Goal: Task Accomplishment & Management: Use online tool/utility

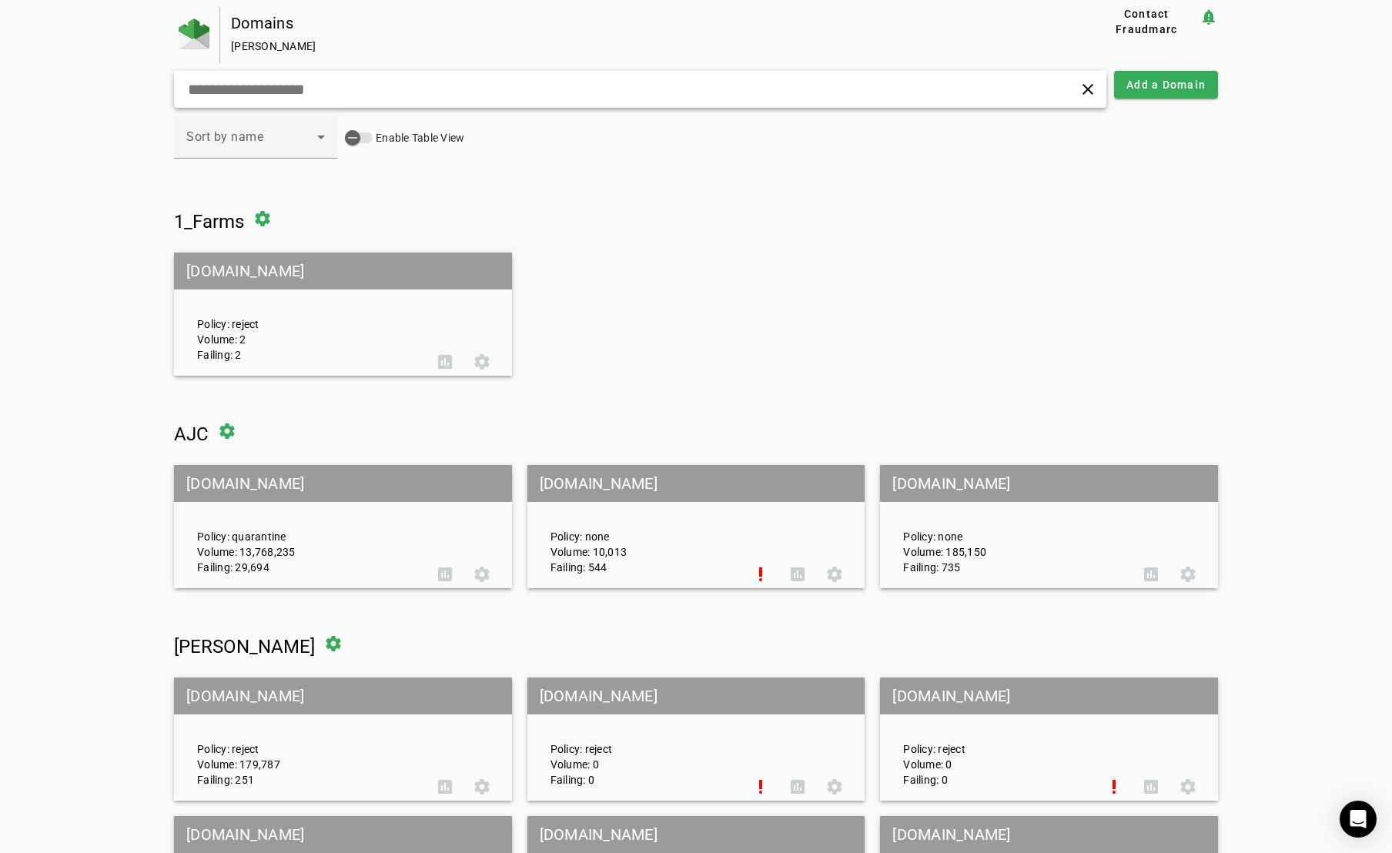
click at [335, 78] on div "clear" at bounding box center [640, 89] width 932 height 37
click at [334, 80] on input "text" at bounding box center [442, 89] width 513 height 18
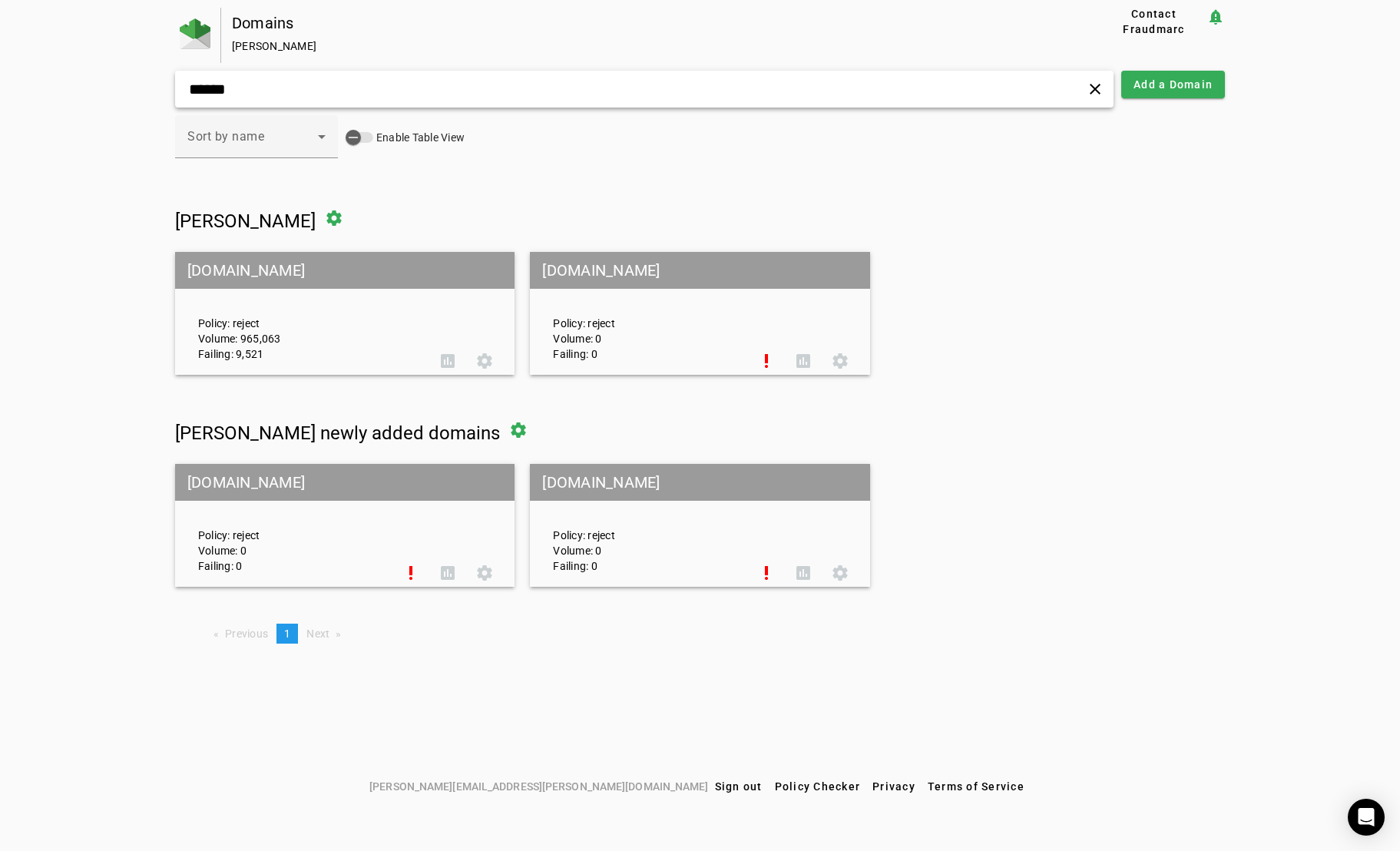
type input "******"
click at [228, 261] on mat-grid-tile-header "[DOMAIN_NAME]" at bounding box center [344, 269] width 339 height 37
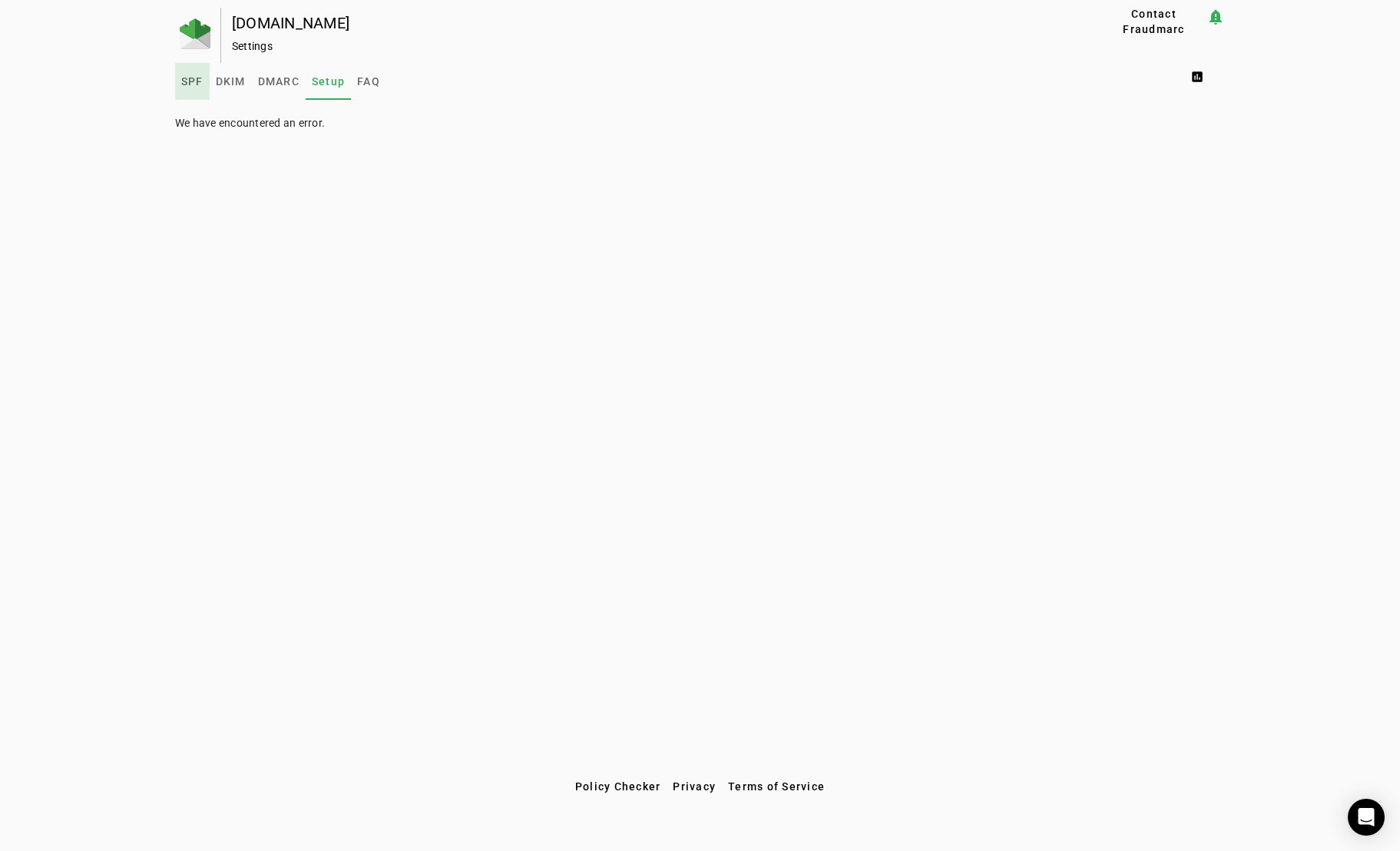
click at [188, 83] on span "SPF" at bounding box center [193, 81] width 22 height 11
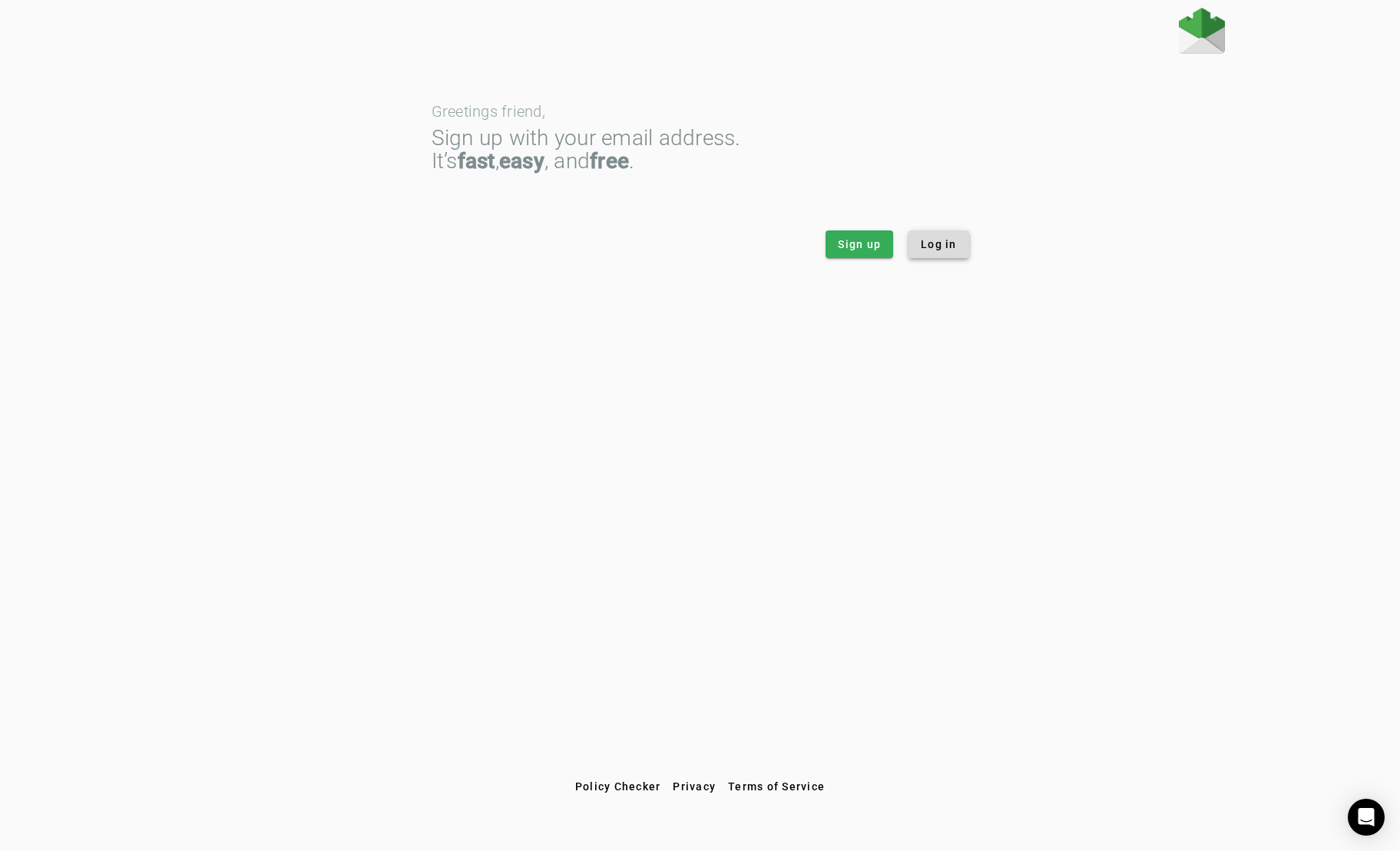
click at [920, 232] on span at bounding box center [939, 243] width 61 height 37
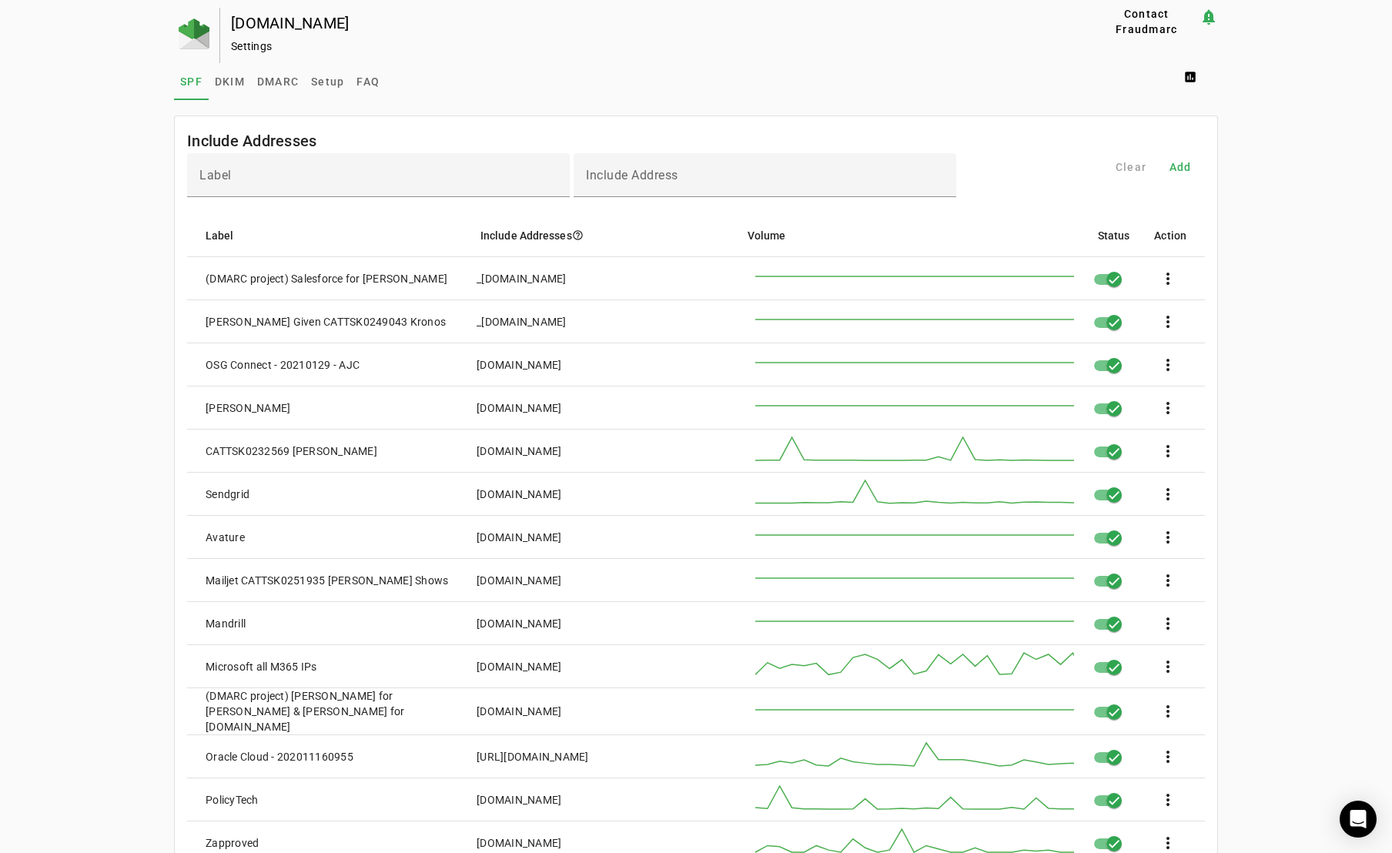
drag, startPoint x: 638, startPoint y: 676, endPoint x: 475, endPoint y: 680, distance: 163.2
click at [475, 680] on mat-cell "[DOMAIN_NAME]" at bounding box center [595, 666] width 263 height 43
copy div "[DOMAIN_NAME]"
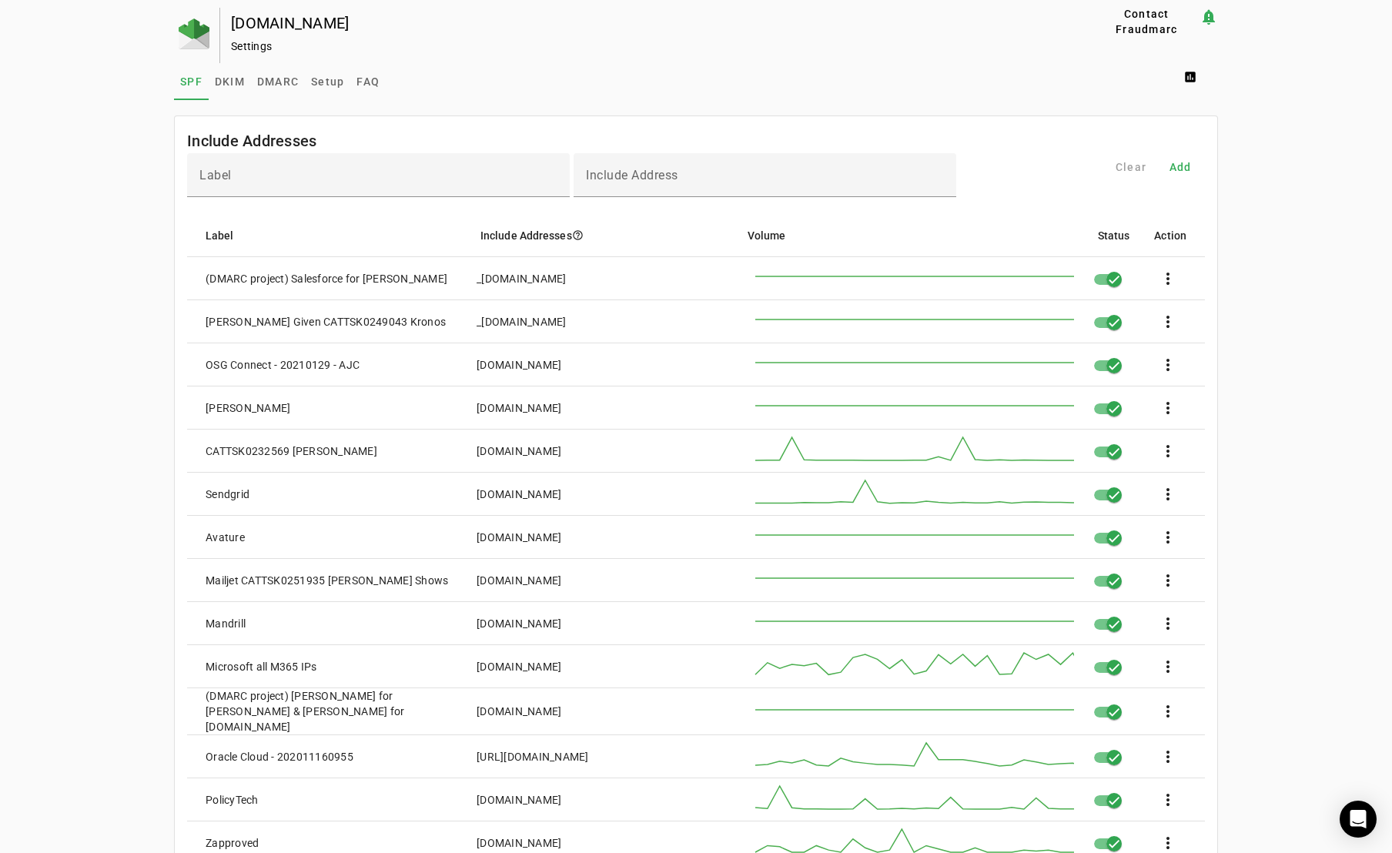
drag, startPoint x: 82, startPoint y: 236, endPoint x: 88, endPoint y: 220, distance: 16.6
